Goal: Task Accomplishment & Management: Use online tool/utility

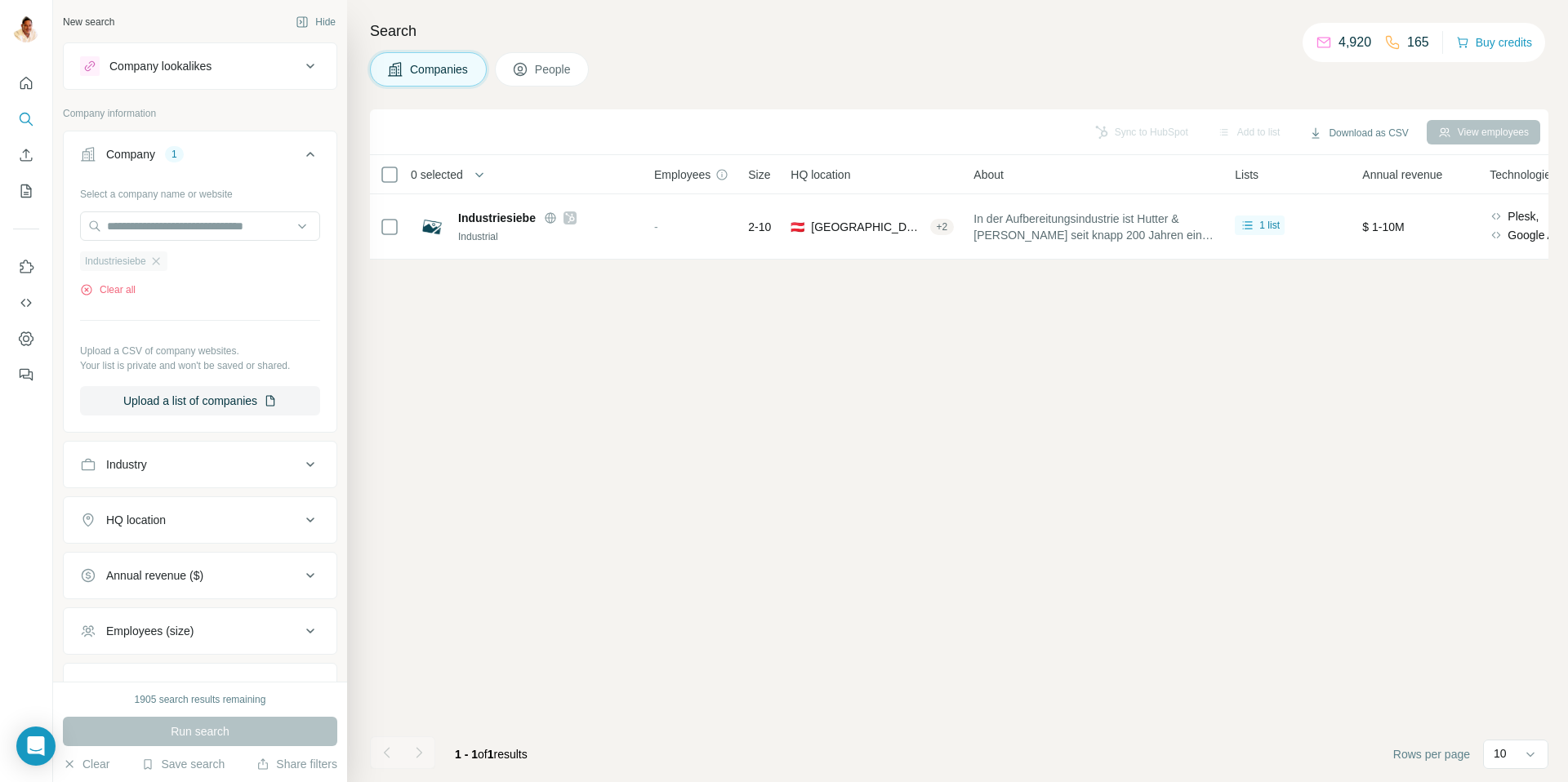
click at [158, 253] on div "Industriesiebe" at bounding box center [124, 261] width 87 height 19
click at [158, 226] on input "text" at bounding box center [200, 226] width 240 height 29
drag, startPoint x: 167, startPoint y: 318, endPoint x: 162, endPoint y: 288, distance: 30.4
click at [167, 315] on div "Select a company name or website Industriesiebe Clear all Upload a CSV of compa…" at bounding box center [200, 298] width 240 height 235
click at [159, 263] on icon "button" at bounding box center [156, 261] width 13 height 13
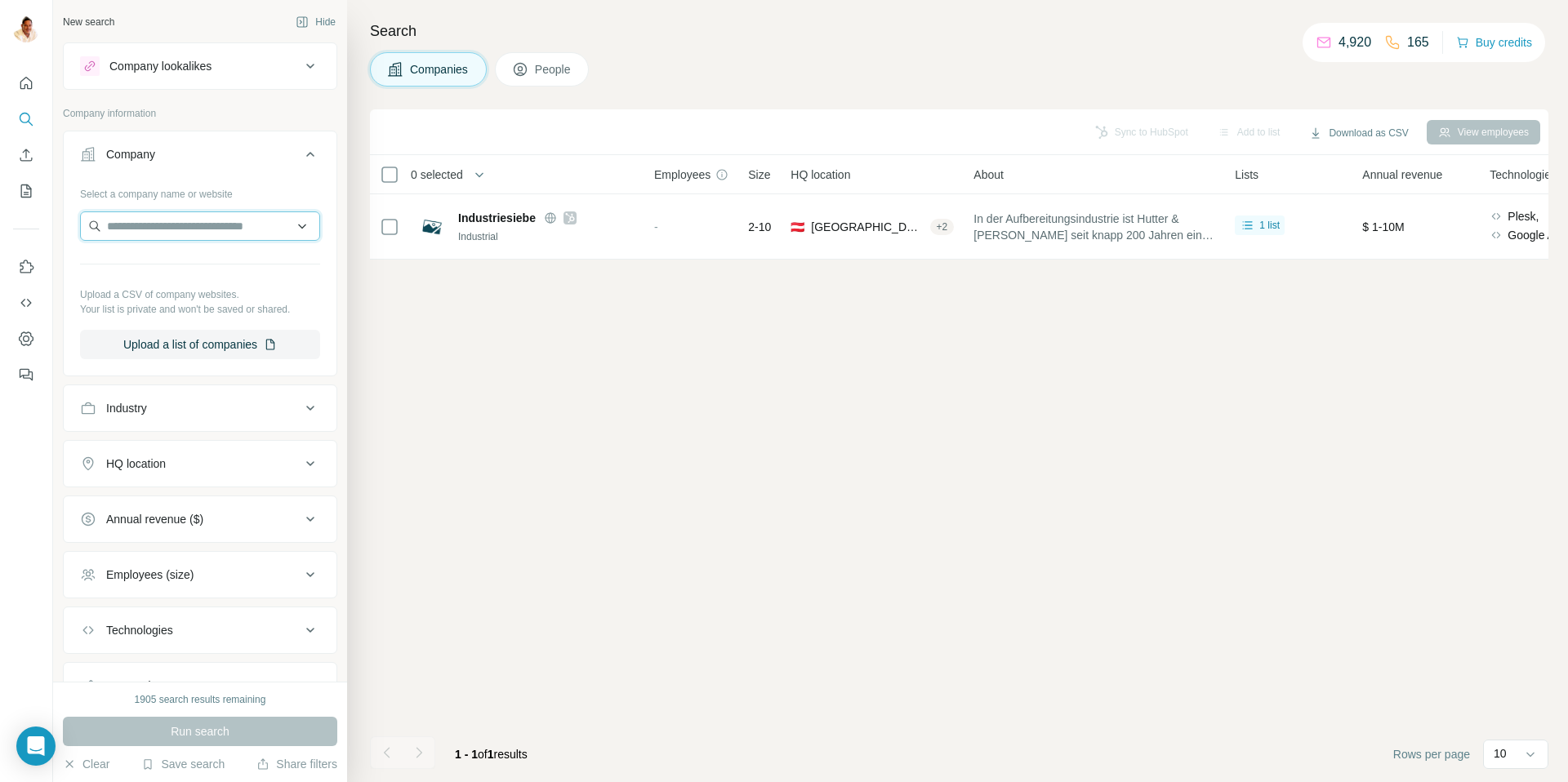
click at [145, 229] on input "text" at bounding box center [200, 226] width 240 height 29
paste input "**********"
type input "**********"
click at [167, 266] on p "FSG Fernsteuergeräte" at bounding box center [183, 263] width 115 height 17
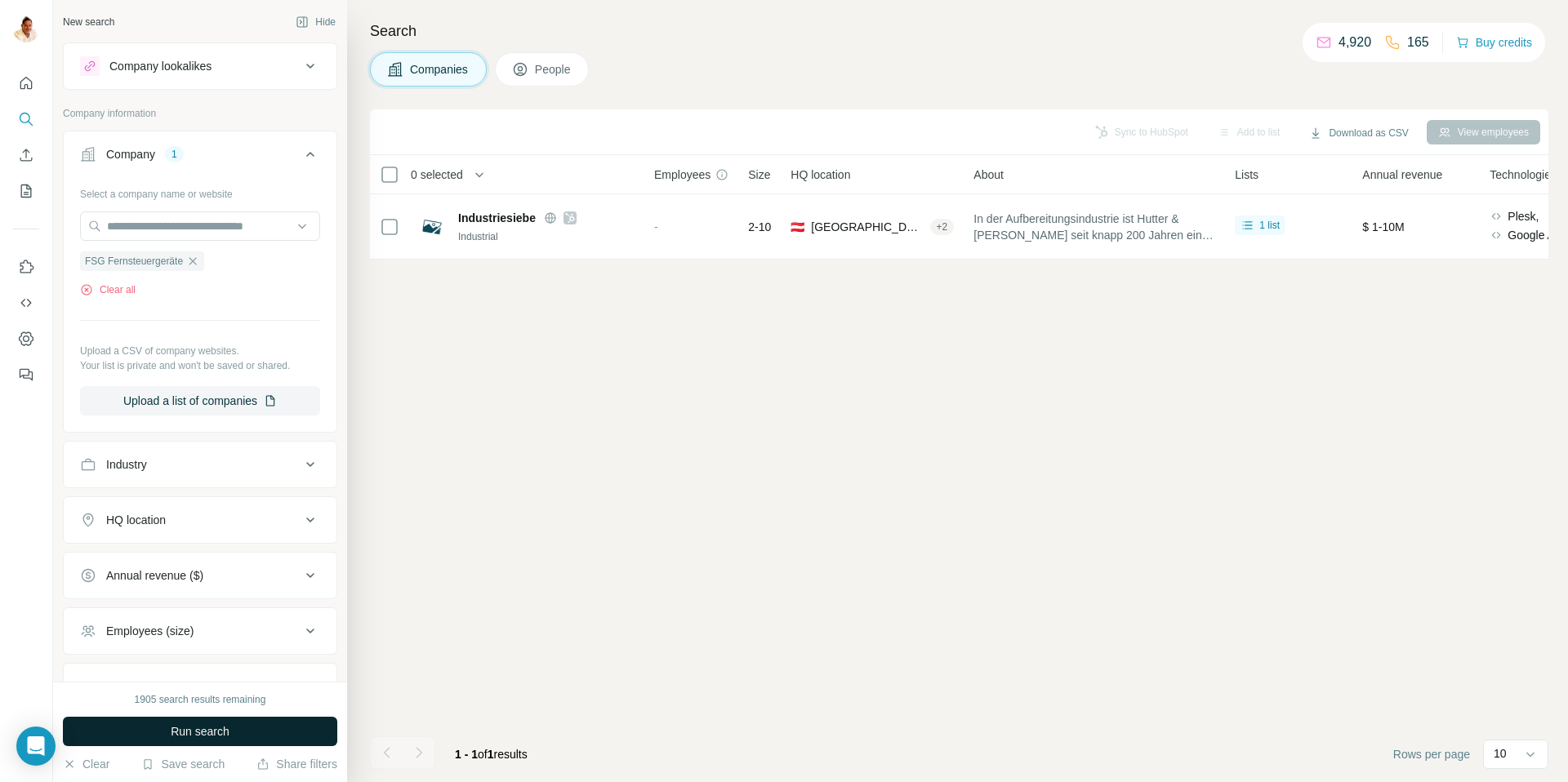
click at [185, 728] on span "Run search" at bounding box center [200, 732] width 59 height 17
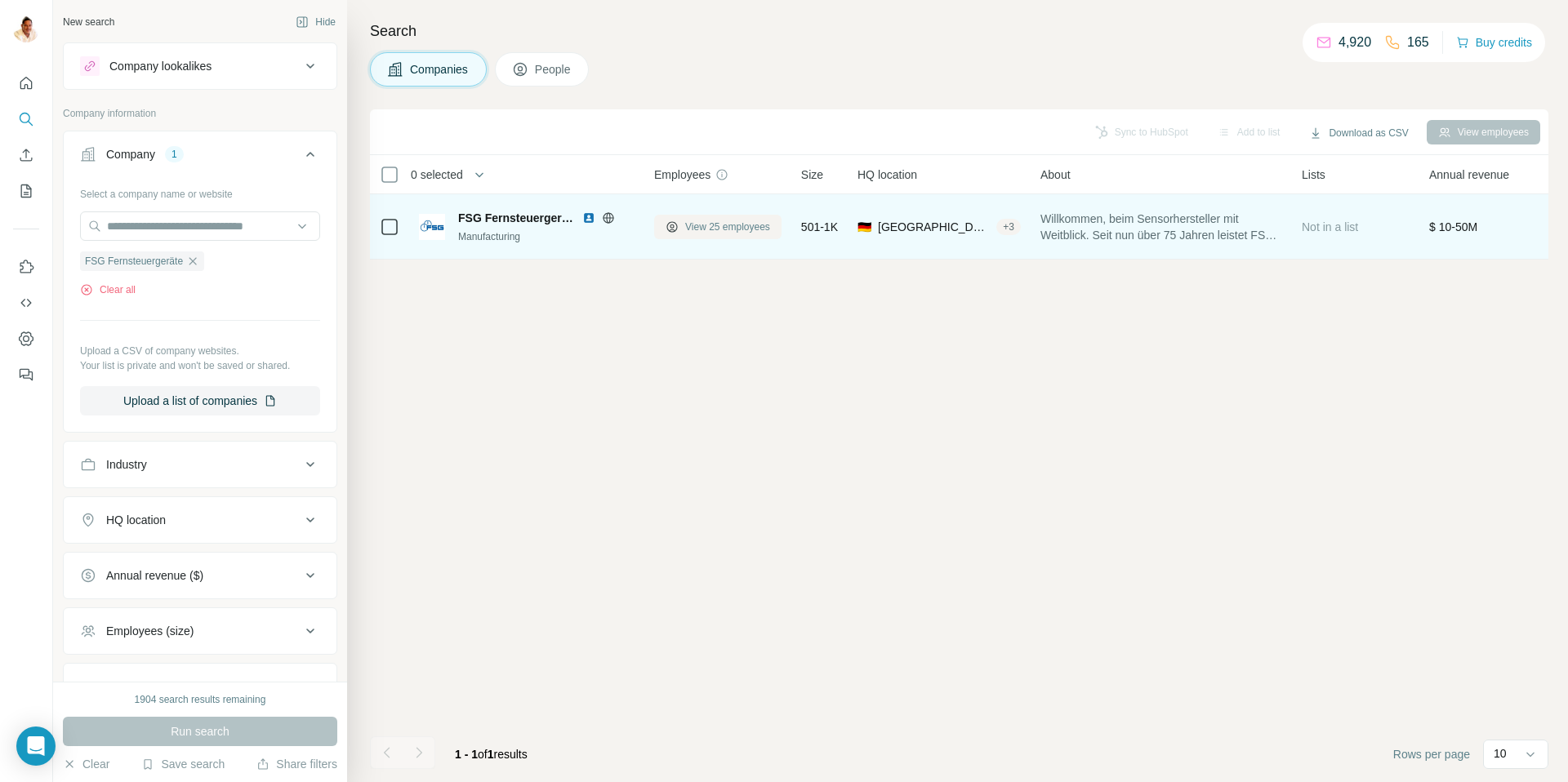
click at [761, 235] on button "View 25 employees" at bounding box center [718, 227] width 127 height 24
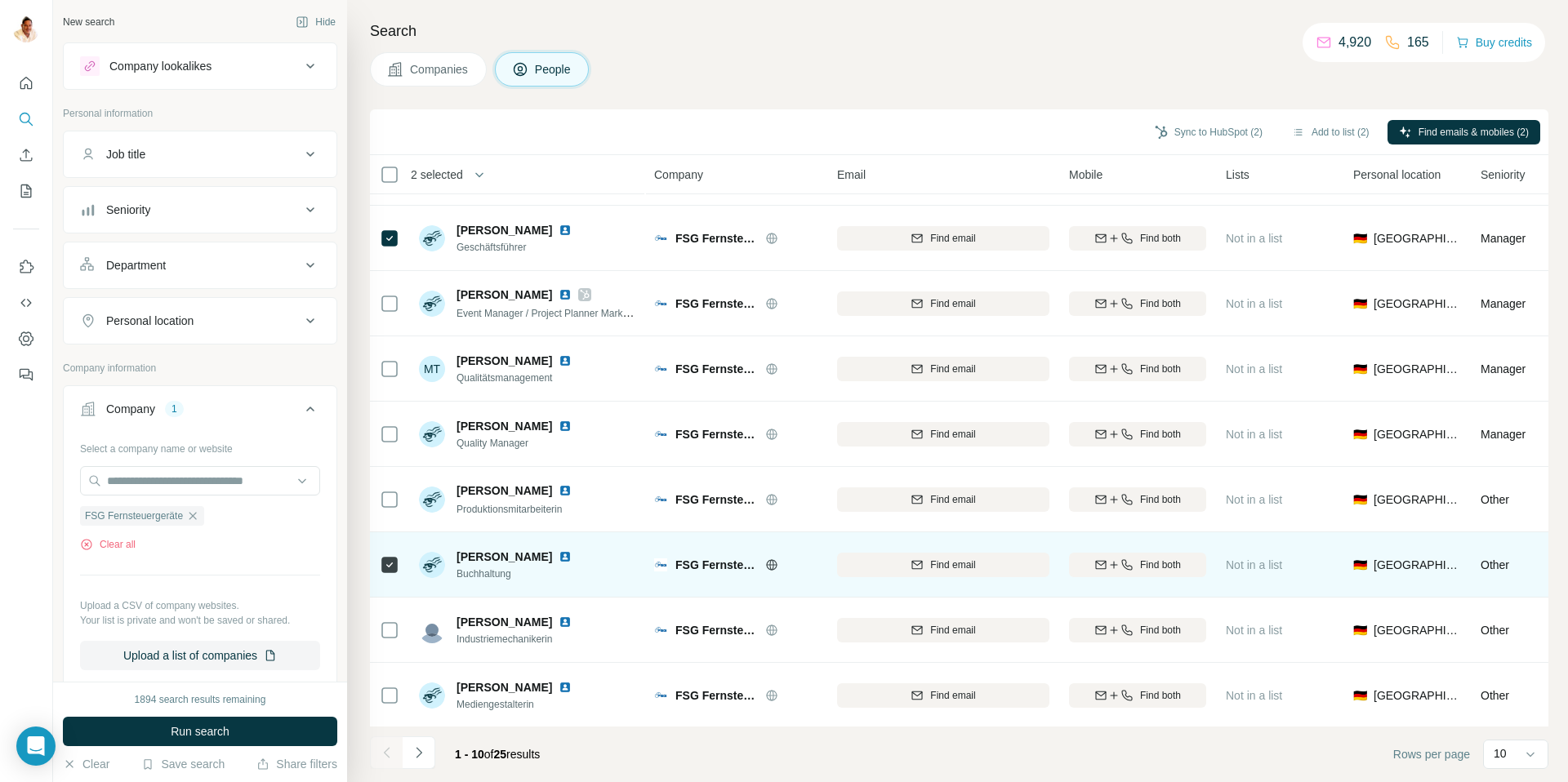
scroll to position [120, 0]
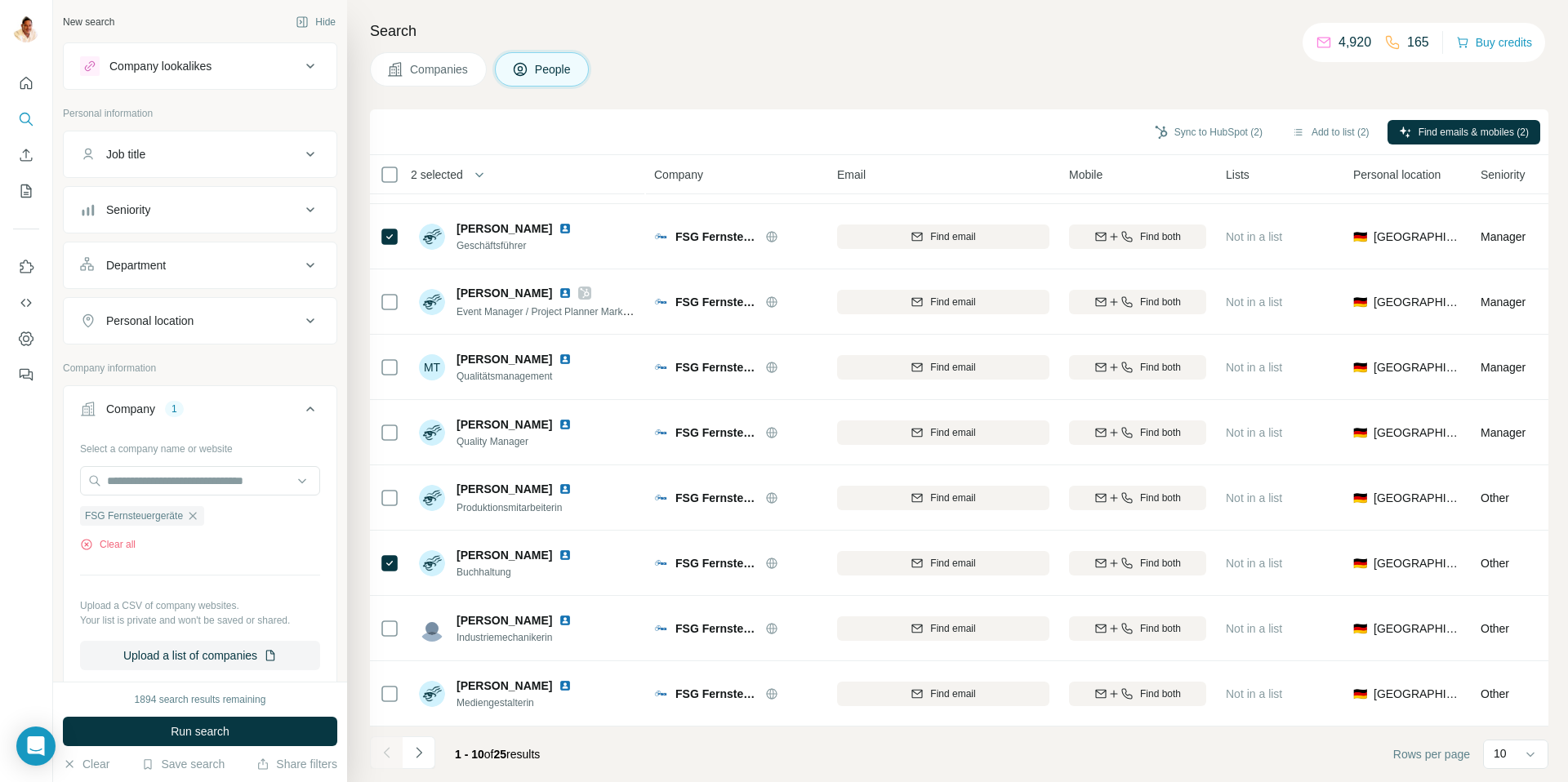
click at [417, 749] on icon "Navigate to next page" at bounding box center [418, 752] width 6 height 11
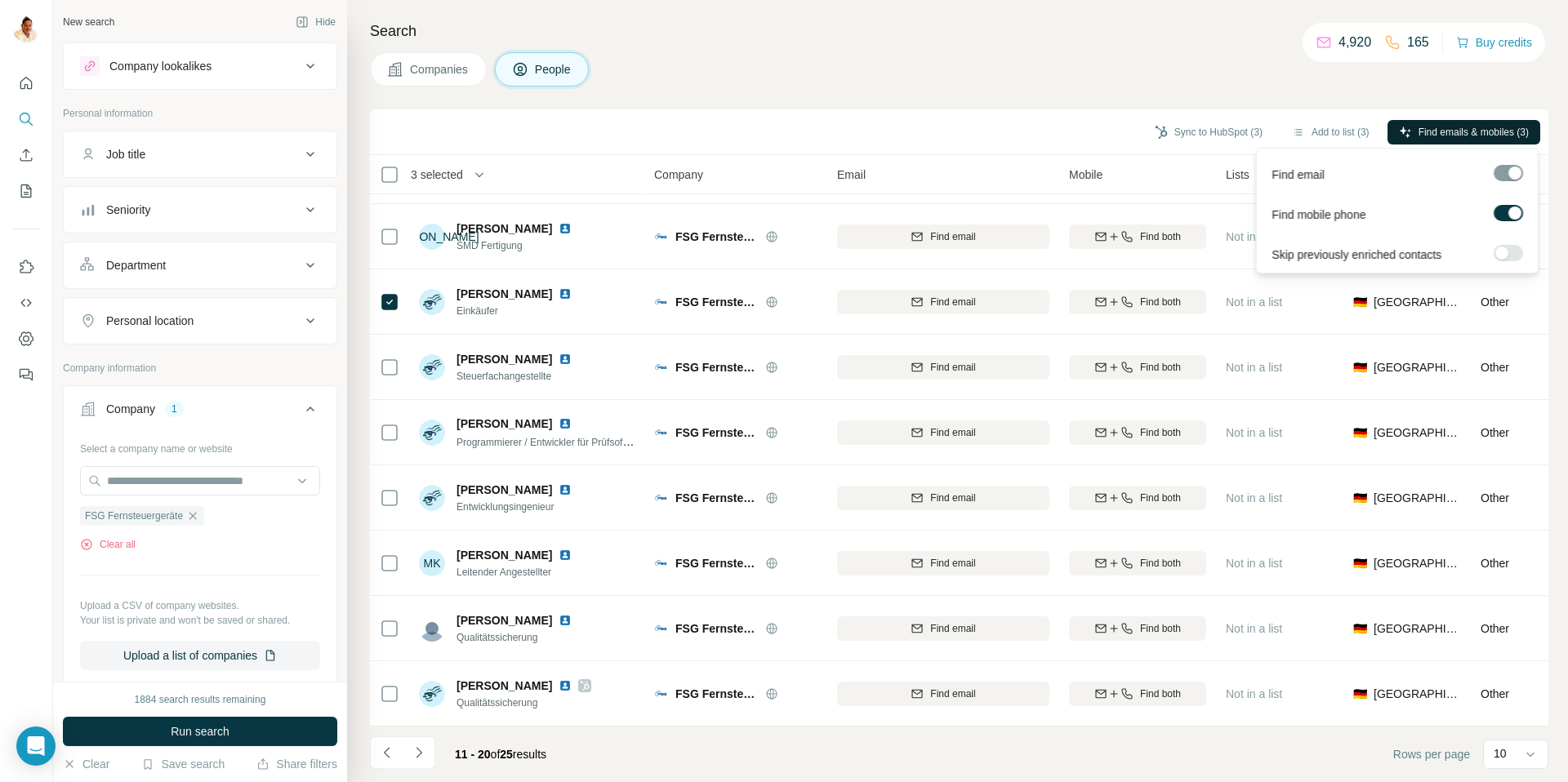
click at [1456, 130] on span "Find emails & mobiles (3)" at bounding box center [1473, 132] width 110 height 15
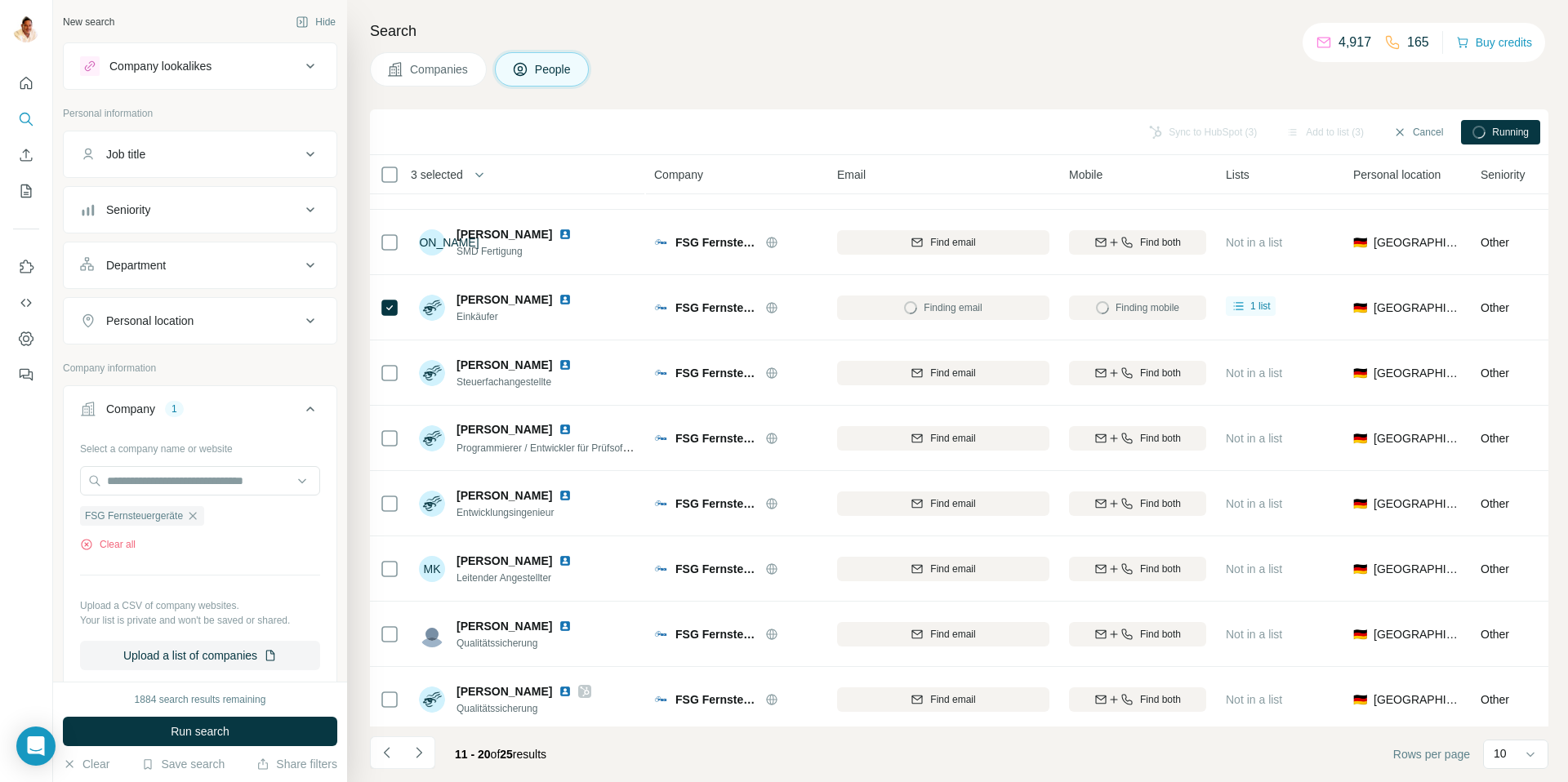
scroll to position [110, 0]
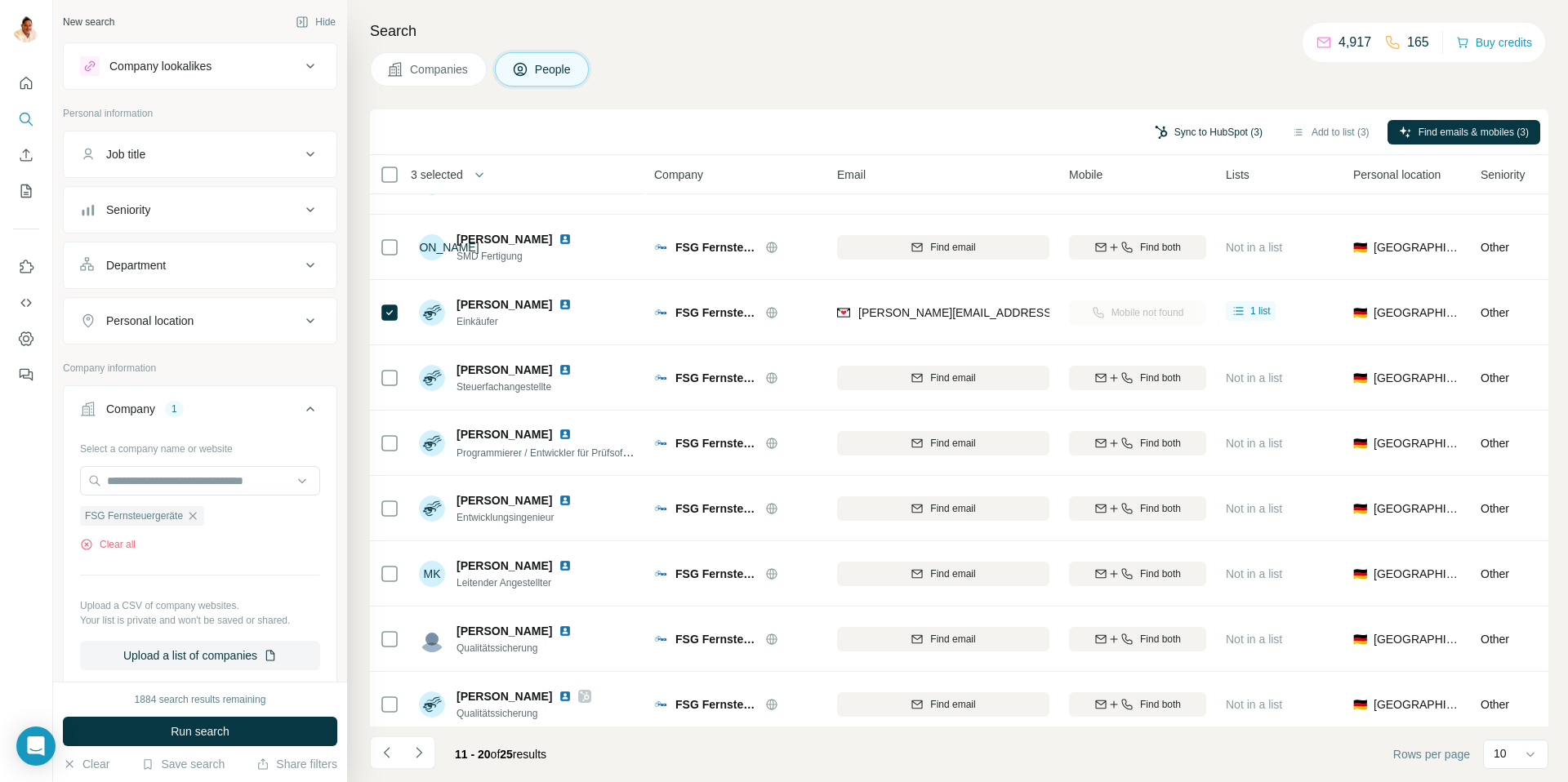
click at [1209, 134] on button "Sync to HubSpot (3)" at bounding box center [1208, 131] width 131 height 24
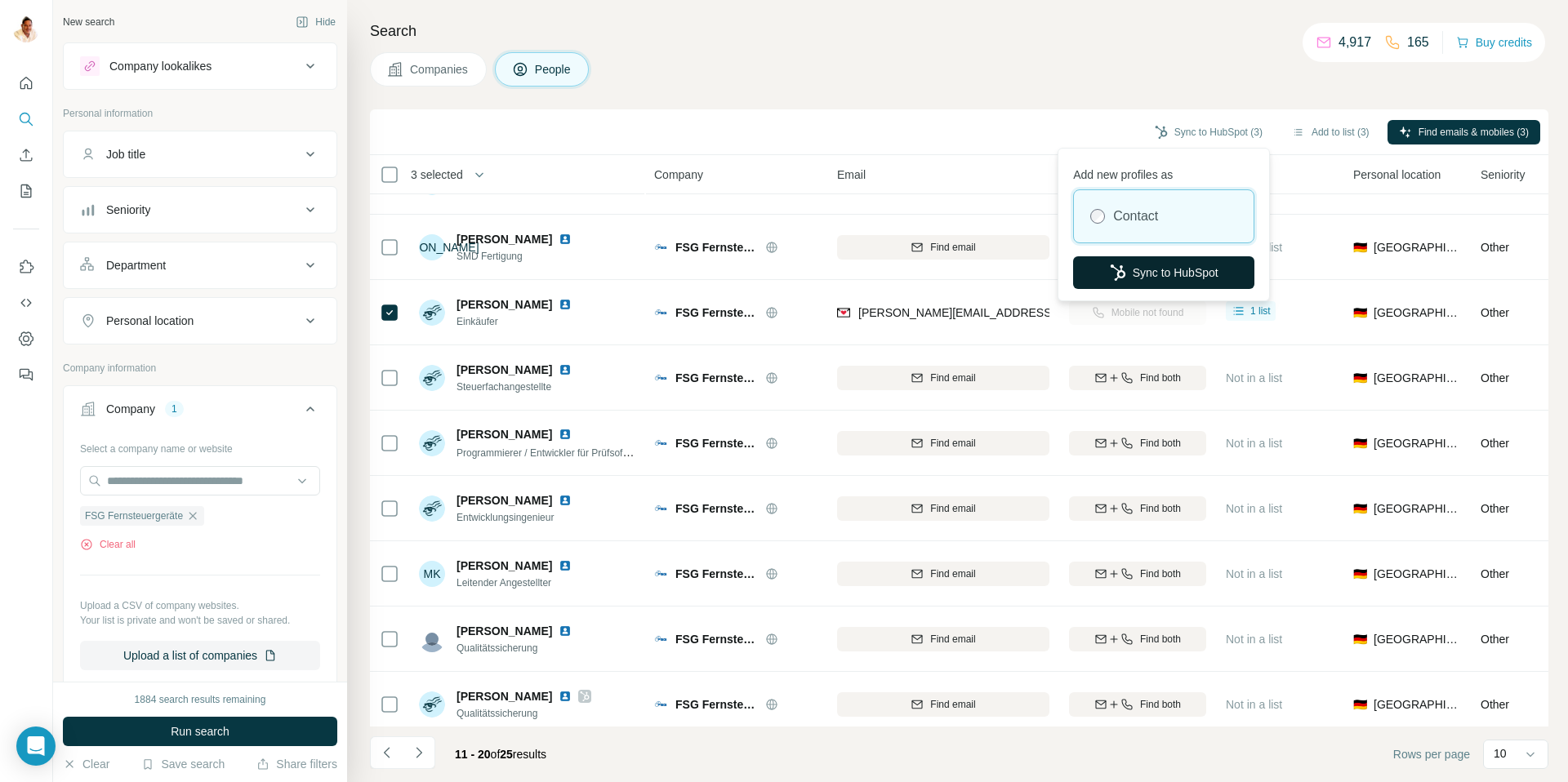
click at [1144, 270] on button "Sync to HubSpot" at bounding box center [1163, 272] width 182 height 33
